Goal: Task Accomplishment & Management: Use online tool/utility

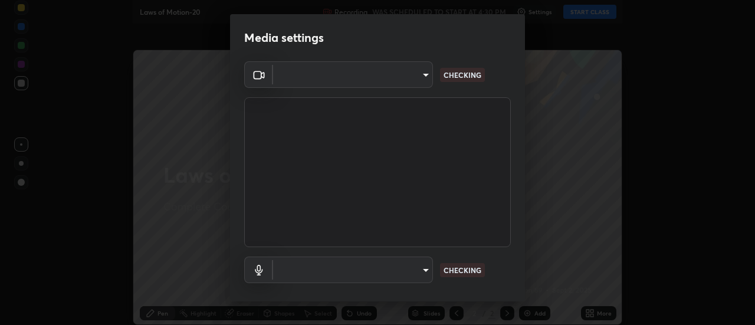
type input "cf8053163bb2f7d6ecf3d6bd7b4235d237b850a42bc303a0614f26eb784a67d0"
type input "default"
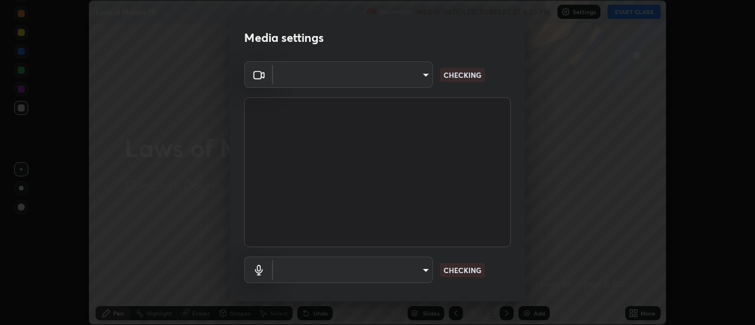
scroll to position [62, 0]
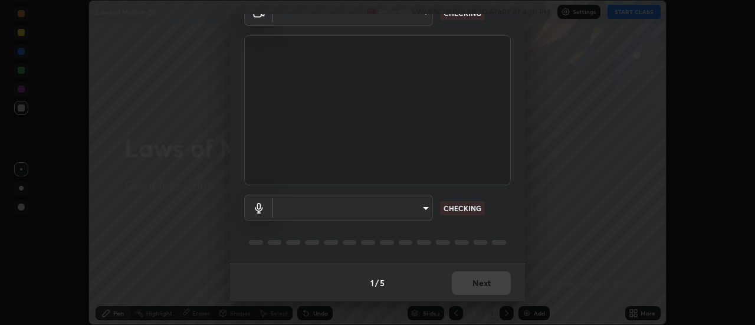
type input "cf8053163bb2f7d6ecf3d6bd7b4235d237b850a42bc303a0614f26eb784a67d0"
type input "default"
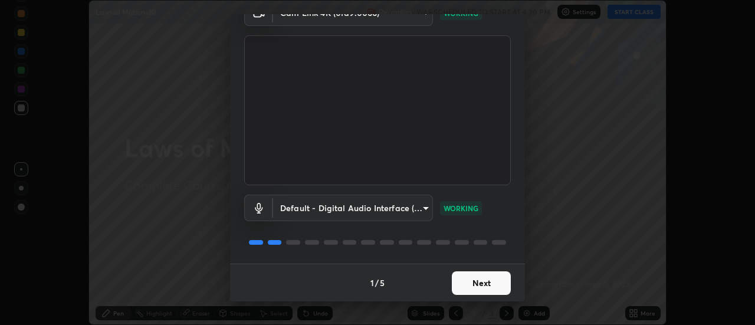
click at [485, 283] on button "Next" at bounding box center [481, 283] width 59 height 24
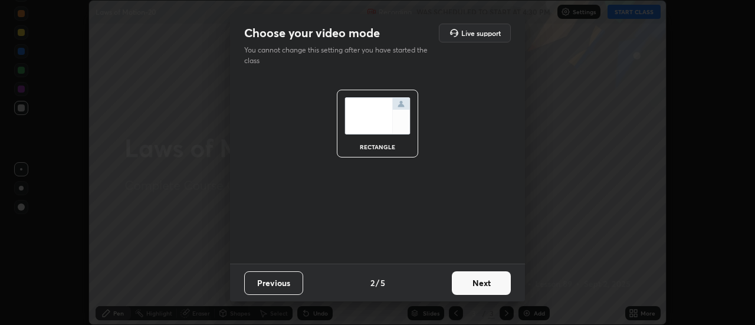
scroll to position [0, 0]
click at [492, 284] on button "Next" at bounding box center [481, 283] width 59 height 24
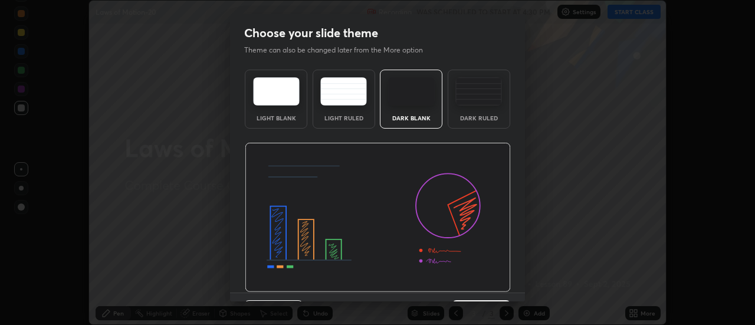
scroll to position [29, 0]
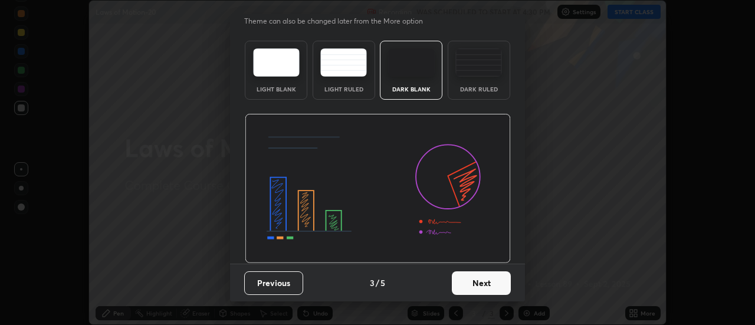
click at [486, 280] on button "Next" at bounding box center [481, 283] width 59 height 24
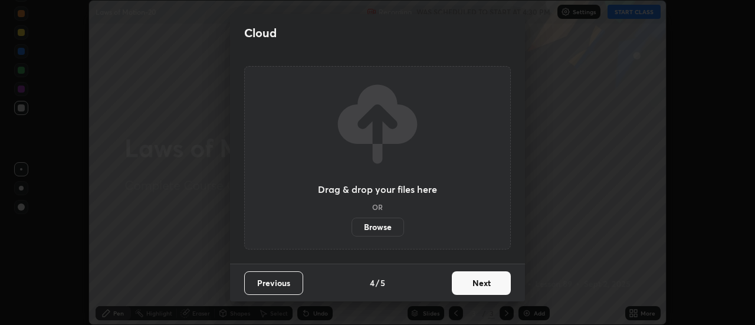
scroll to position [0, 0]
click at [484, 280] on button "Next" at bounding box center [481, 283] width 59 height 24
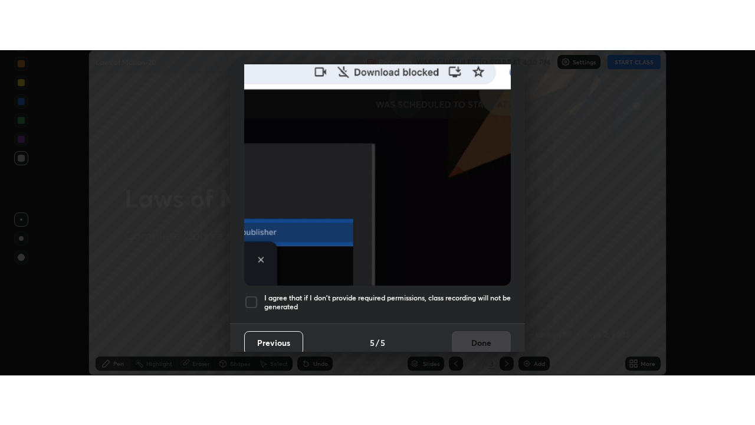
scroll to position [303, 0]
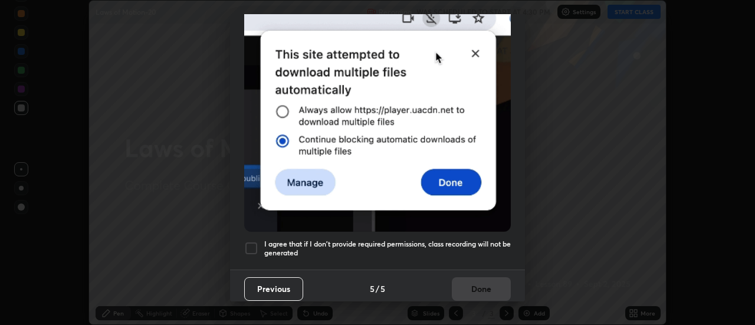
click at [252, 241] on div at bounding box center [251, 248] width 14 height 14
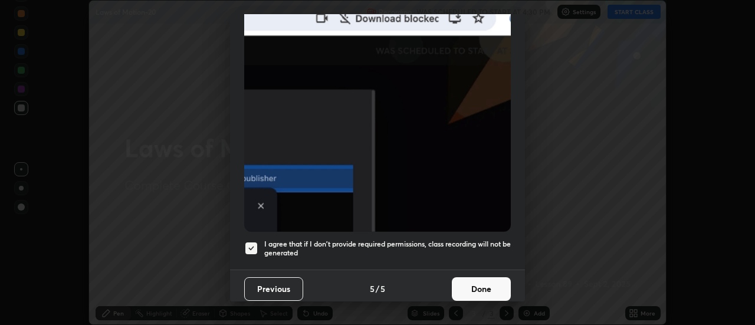
click at [489, 284] on button "Done" at bounding box center [481, 289] width 59 height 24
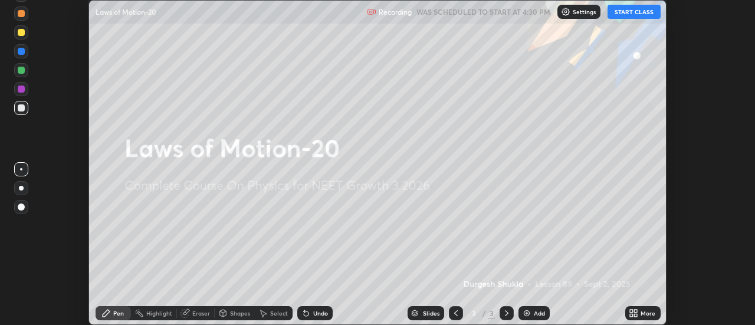
click at [634, 12] on button "START CLASS" at bounding box center [634, 12] width 53 height 14
click at [532, 312] on div "Add" at bounding box center [534, 313] width 31 height 14
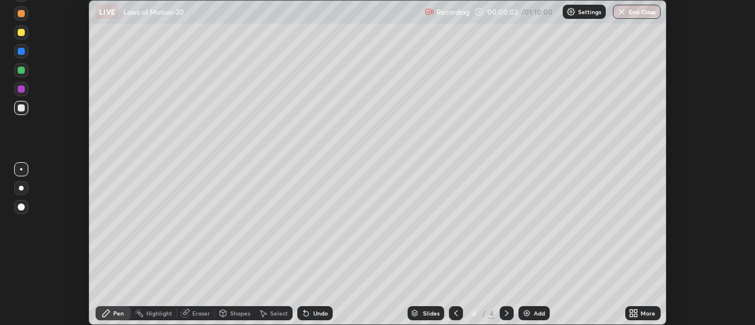
click at [636, 315] on icon at bounding box center [636, 315] width 3 height 3
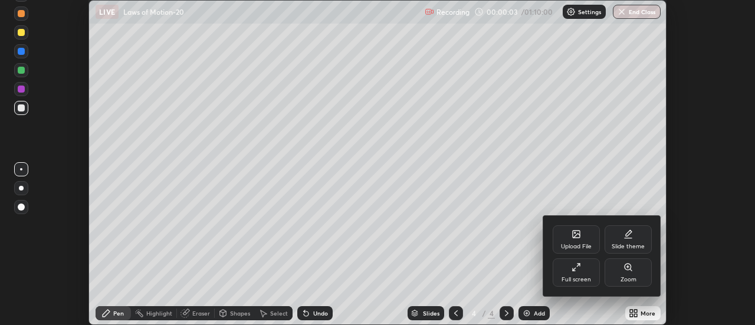
click at [579, 270] on icon at bounding box center [576, 267] width 9 height 9
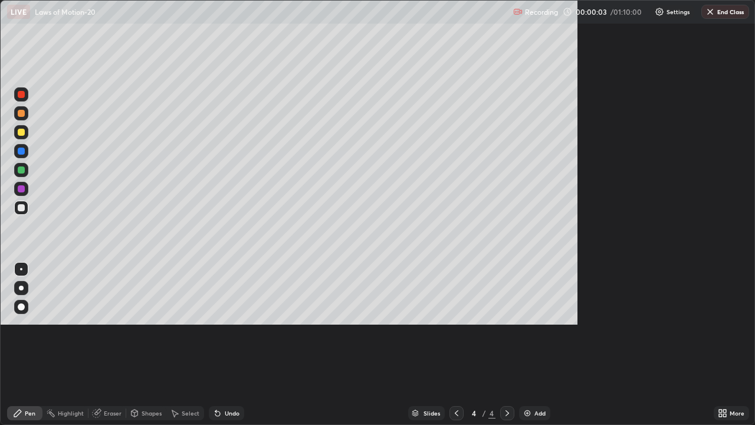
scroll to position [425, 755]
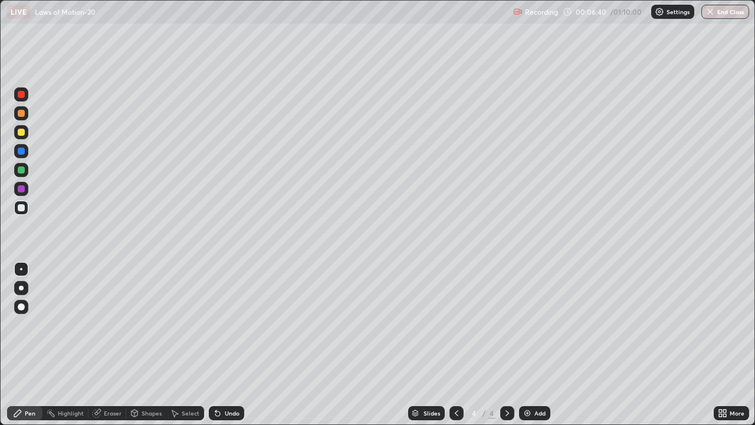
click at [22, 133] on div at bounding box center [21, 132] width 7 height 7
click at [530, 325] on img at bounding box center [527, 412] width 9 height 9
click at [22, 134] on div at bounding box center [21, 132] width 7 height 7
click at [21, 307] on div at bounding box center [21, 306] width 7 height 7
click at [19, 133] on div at bounding box center [21, 132] width 7 height 7
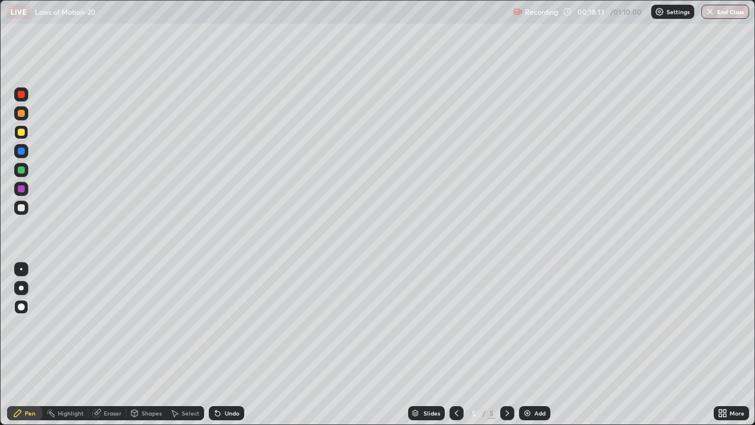
click at [526, 325] on img at bounding box center [527, 412] width 9 height 9
click at [523, 325] on img at bounding box center [527, 412] width 9 height 9
click at [456, 325] on icon at bounding box center [456, 412] width 9 height 9
click at [507, 325] on icon at bounding box center [508, 413] width 4 height 6
click at [531, 325] on div "Add" at bounding box center [534, 413] width 31 height 14
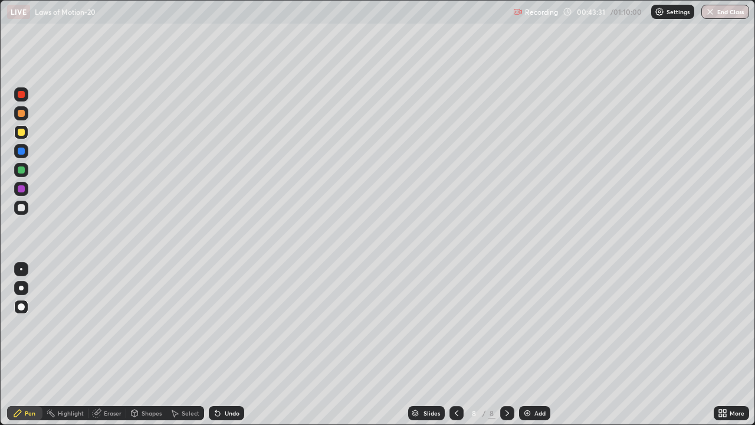
click at [526, 325] on img at bounding box center [527, 412] width 9 height 9
click at [24, 116] on div at bounding box center [21, 113] width 7 height 7
click at [455, 325] on icon at bounding box center [456, 412] width 9 height 9
click at [505, 325] on icon at bounding box center [507, 412] width 9 height 9
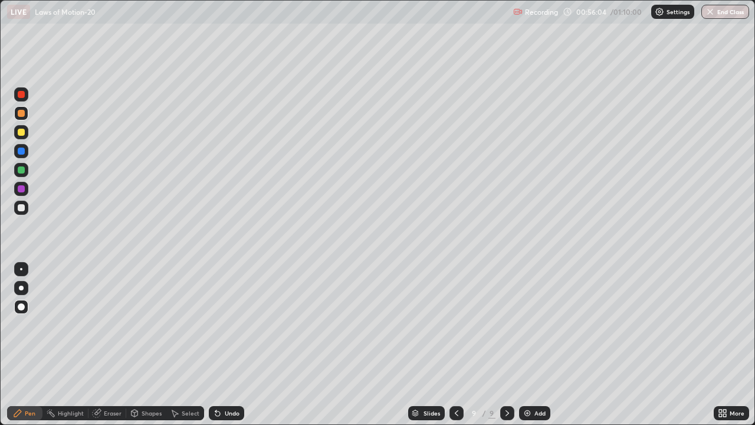
click at [454, 325] on icon at bounding box center [456, 412] width 9 height 9
click at [507, 325] on icon at bounding box center [508, 413] width 4 height 6
click at [506, 325] on icon at bounding box center [508, 413] width 4 height 6
click at [524, 325] on img at bounding box center [527, 412] width 9 height 9
click at [726, 13] on button "End Class" at bounding box center [726, 12] width 47 height 14
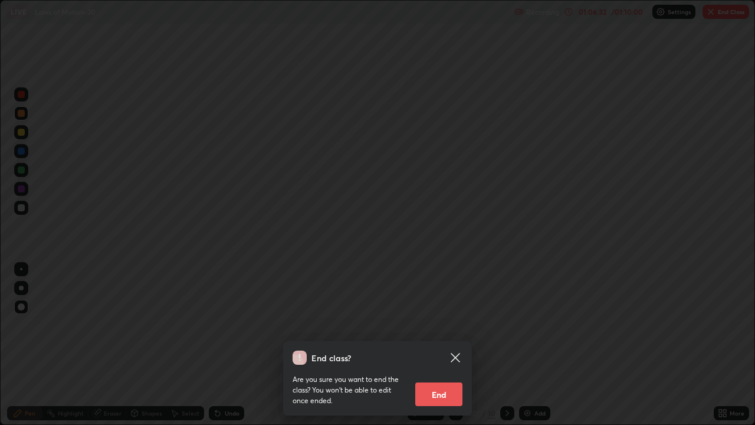
click at [443, 325] on button "End" at bounding box center [438, 394] width 47 height 24
